Goal: Find specific page/section: Find specific page/section

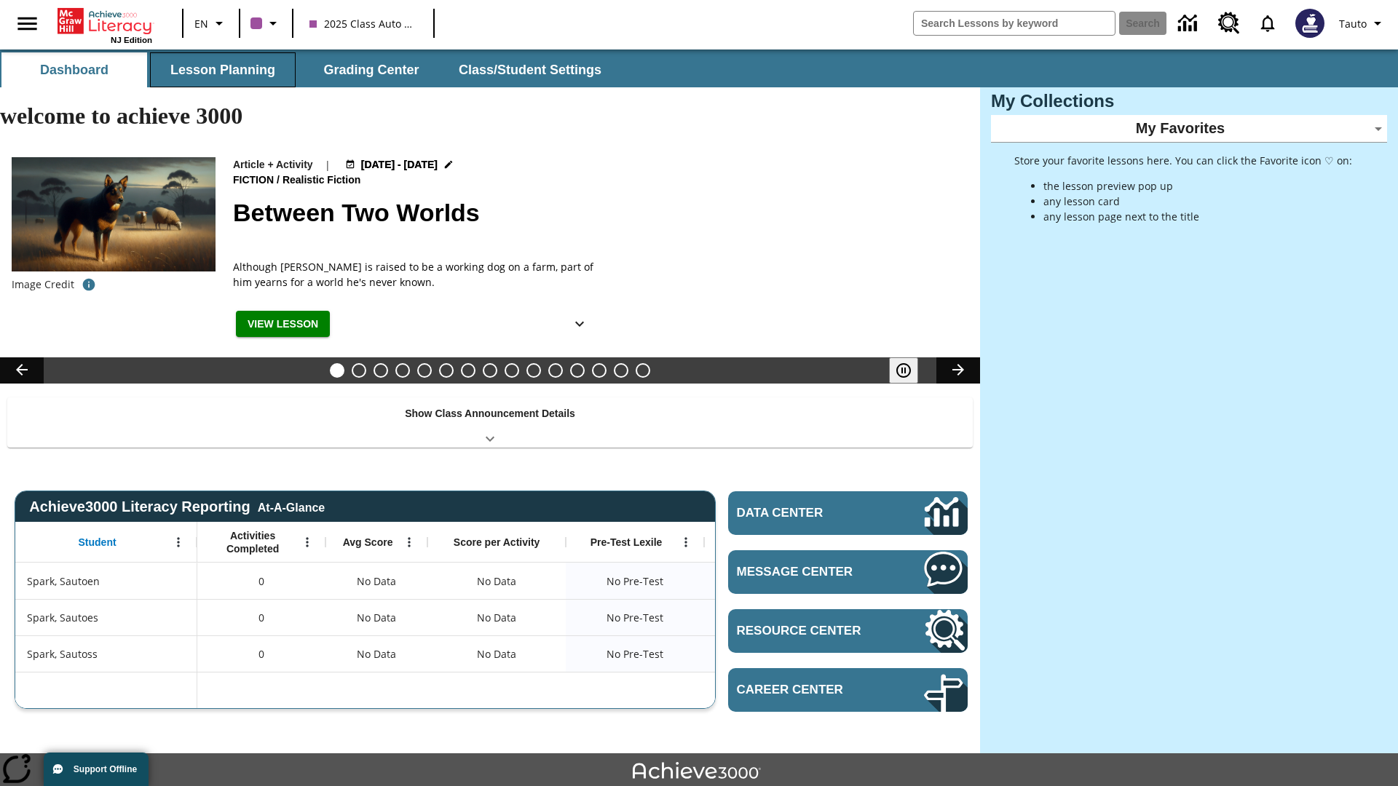
click at [223, 70] on button "Lesson Planning" at bounding box center [223, 69] width 146 height 35
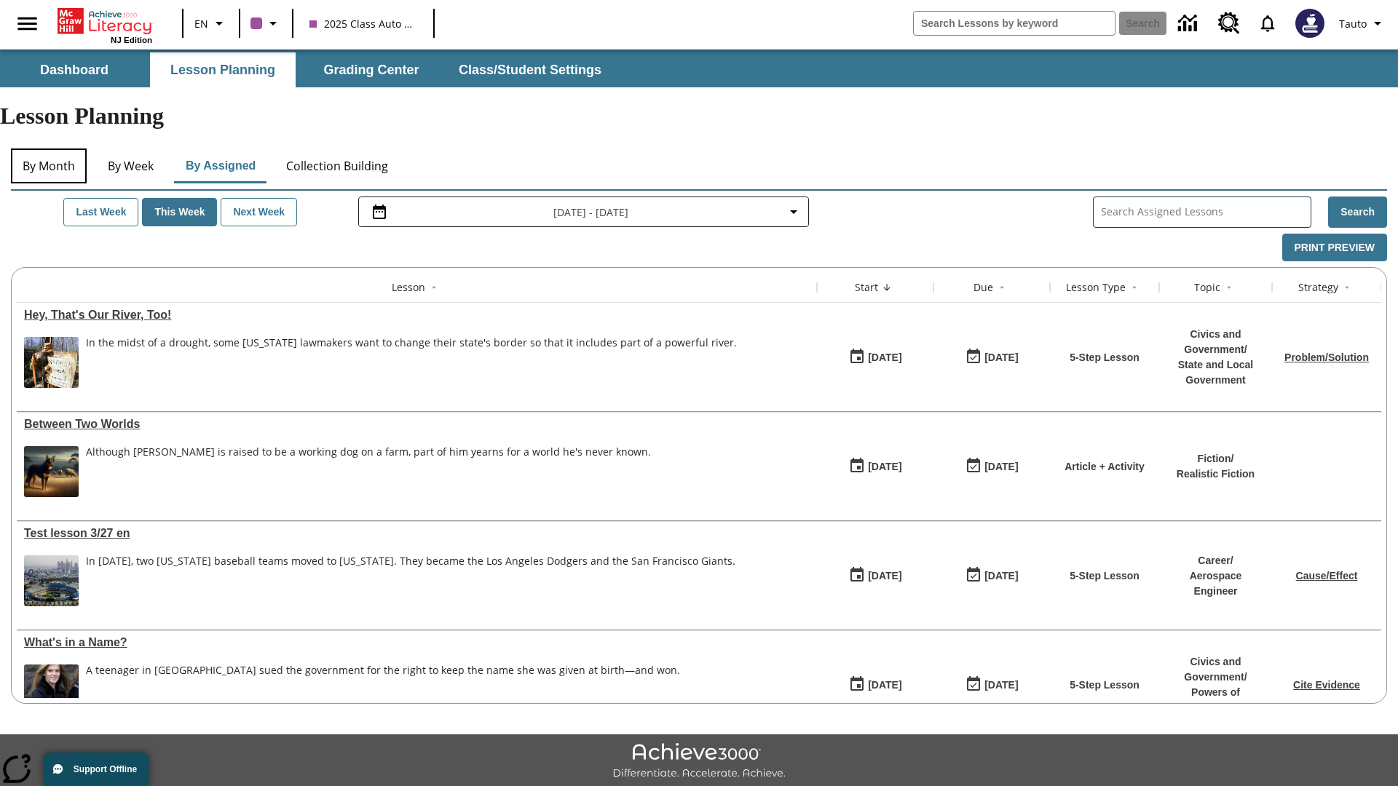
click at [49, 148] on button "By Month" at bounding box center [49, 165] width 76 height 35
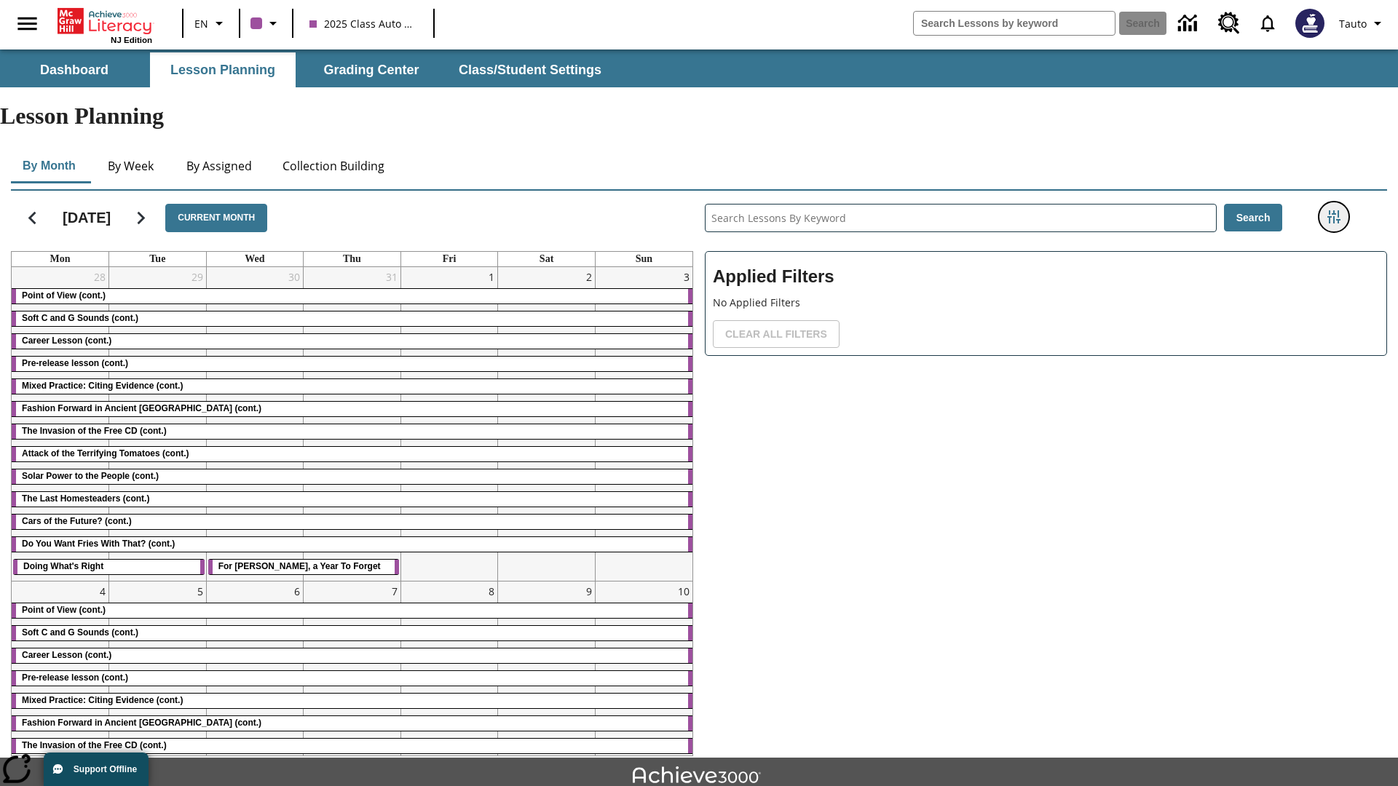
click at [1333, 210] on icon "Filters Side menu" at bounding box center [1333, 216] width 13 height 13
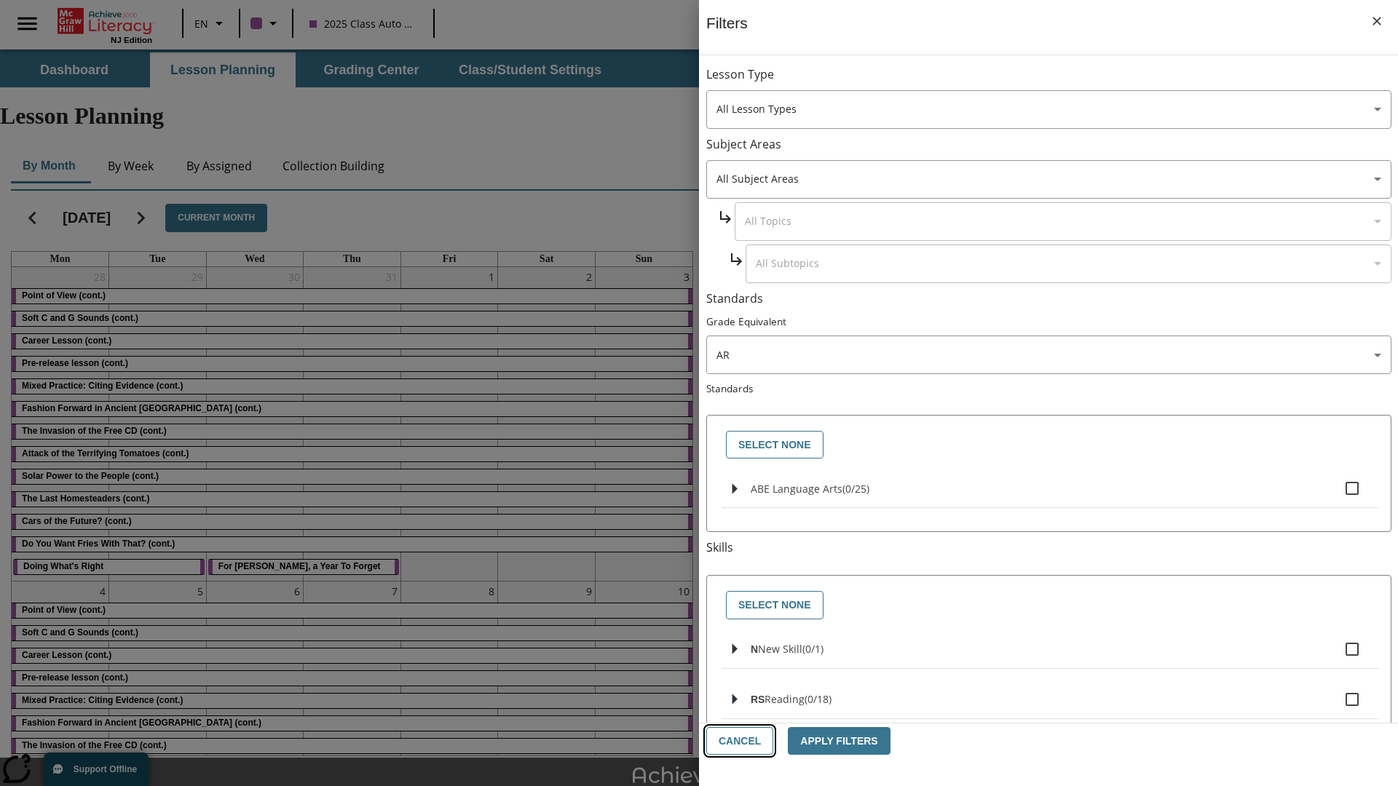
click at [738, 741] on button "Cancel" at bounding box center [739, 741] width 67 height 28
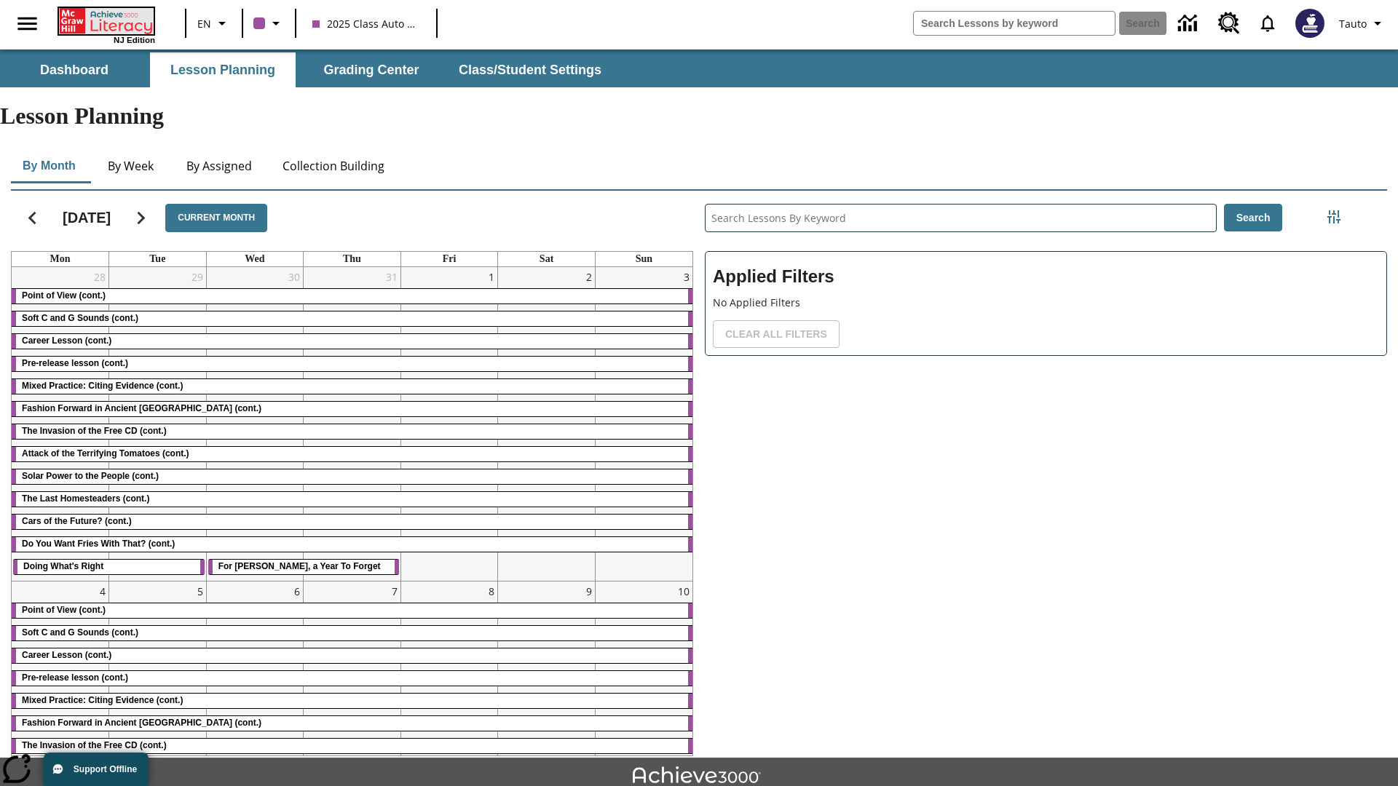
click at [105, 20] on icon "Home" at bounding box center [107, 21] width 97 height 26
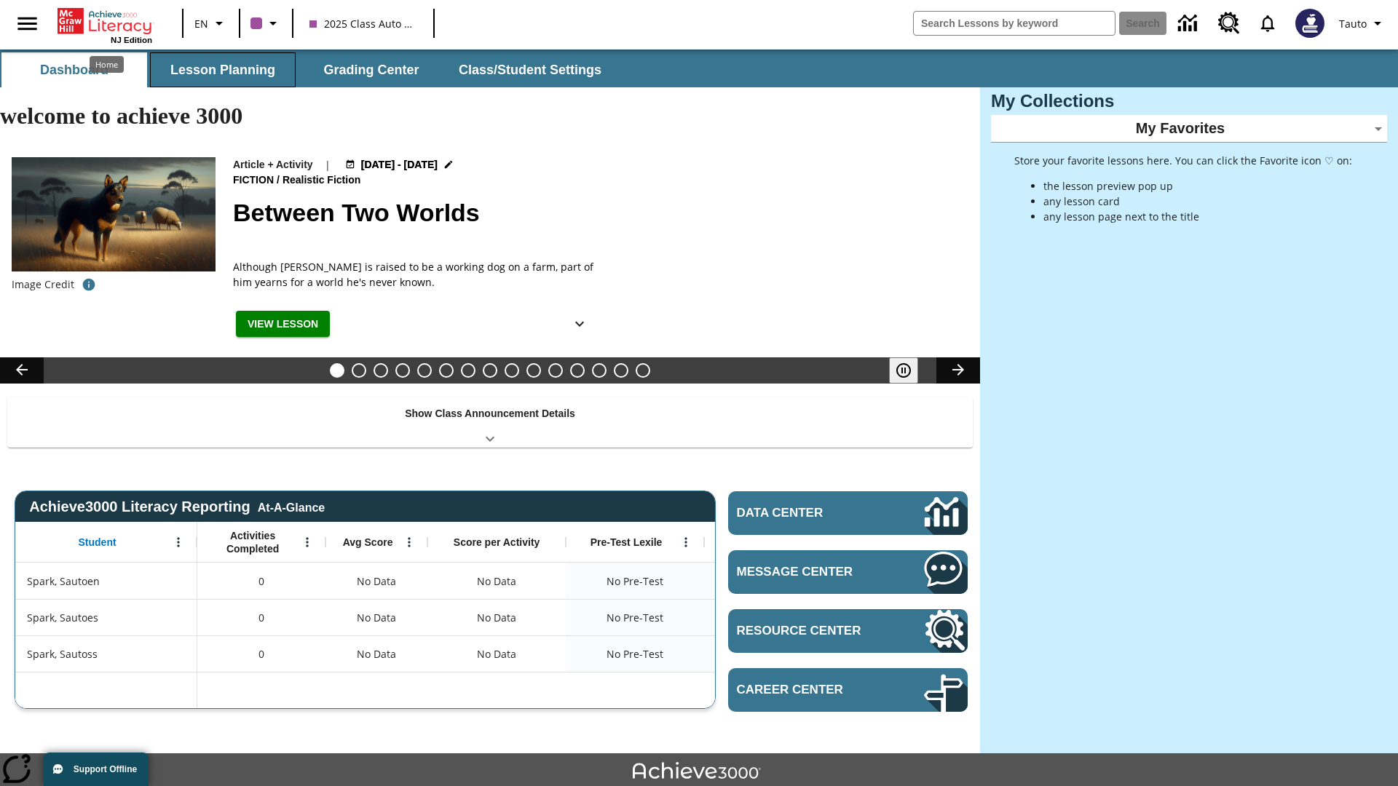
click at [223, 70] on button "Lesson Planning" at bounding box center [223, 69] width 146 height 35
